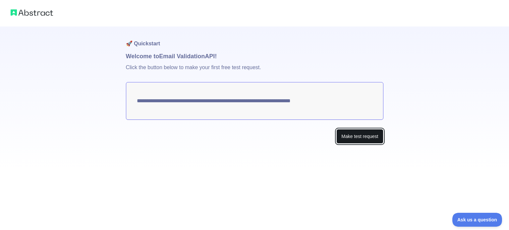
click at [350, 133] on button "Make test request" at bounding box center [360, 136] width 47 height 15
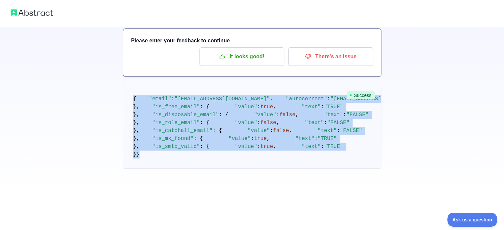
scroll to position [210, 0]
drag, startPoint x: 131, startPoint y: 72, endPoint x: 164, endPoint y: 204, distance: 136.0
click at [204, 193] on html "🚀 Quickstart Welcome to Email Validation API! Please enter your feedback to con…" at bounding box center [252, 77] width 504 height 230
copy code "{ "email" : "[EMAIL_ADDRESS][DOMAIN_NAME]" , "autocorrect" : "[EMAIL_ADDRESS][D…"
click at [412, 127] on div "🚀 Quickstart Welcome to Email Validation API! Please enter your feedback to con…" at bounding box center [252, 78] width 504 height 233
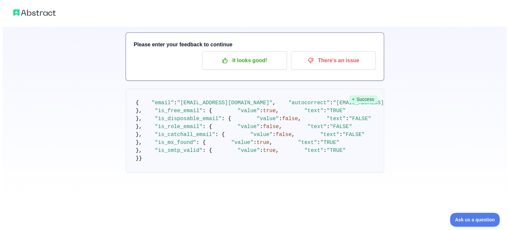
scroll to position [0, 0]
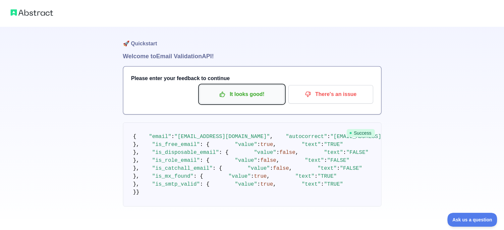
click at [250, 93] on p "It looks good!" at bounding box center [242, 94] width 75 height 11
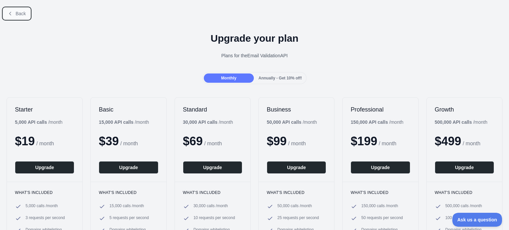
click at [12, 10] on button "Back" at bounding box center [16, 13] width 27 height 11
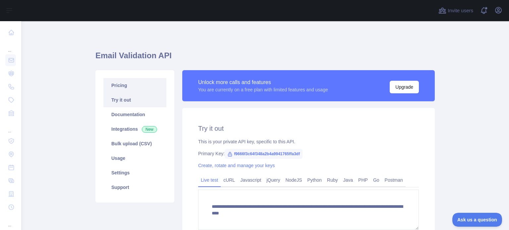
click at [135, 89] on link "Pricing" at bounding box center [134, 85] width 63 height 15
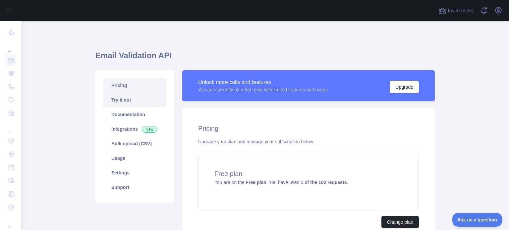
click at [141, 103] on link "Try it out" at bounding box center [134, 100] width 63 height 15
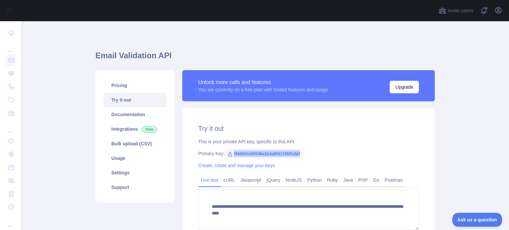
drag, startPoint x: 230, startPoint y: 153, endPoint x: 300, endPoint y: 146, distance: 71.0
click at [300, 146] on div "**********" at bounding box center [308, 187] width 253 height 158
copy span "f9666f3c64f348a2b4a9941765ffa3df"
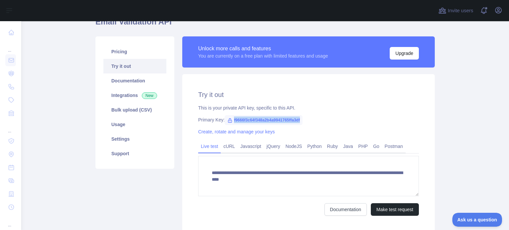
scroll to position [66, 0]
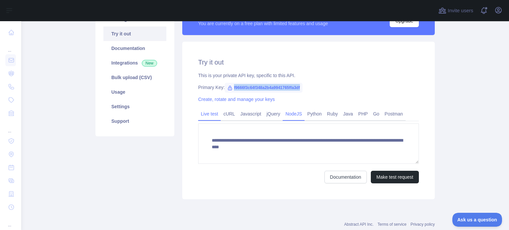
drag, startPoint x: 346, startPoint y: 113, endPoint x: 293, endPoint y: 119, distance: 52.7
click at [346, 113] on link "Java" at bounding box center [348, 114] width 15 height 11
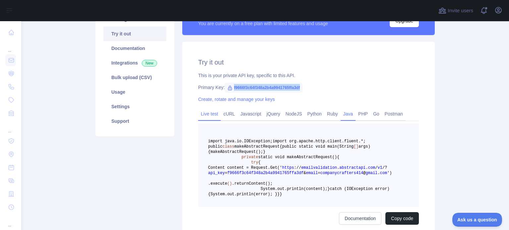
click at [211, 118] on link "Live test" at bounding box center [209, 114] width 23 height 11
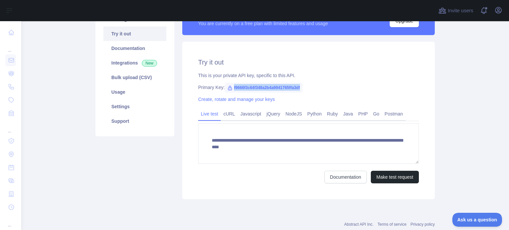
copy span "f9666f3c64f348a2b4a9941765ffa3df"
click at [323, 90] on div "Primary Key: f9666f3c64f348a2b4a9941765ffa3df" at bounding box center [308, 87] width 221 height 7
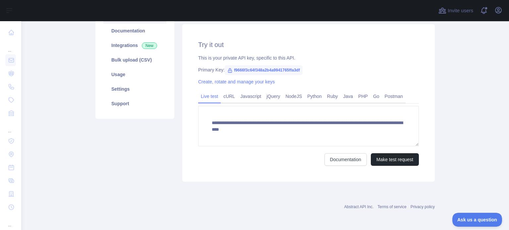
scroll to position [0, 0]
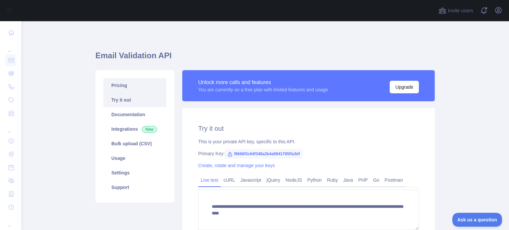
click at [138, 82] on link "Pricing" at bounding box center [134, 85] width 63 height 15
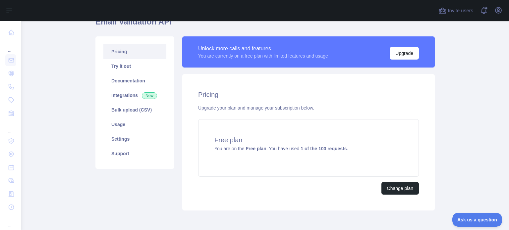
scroll to position [63, 0]
